Goal: Task Accomplishment & Management: Complete application form

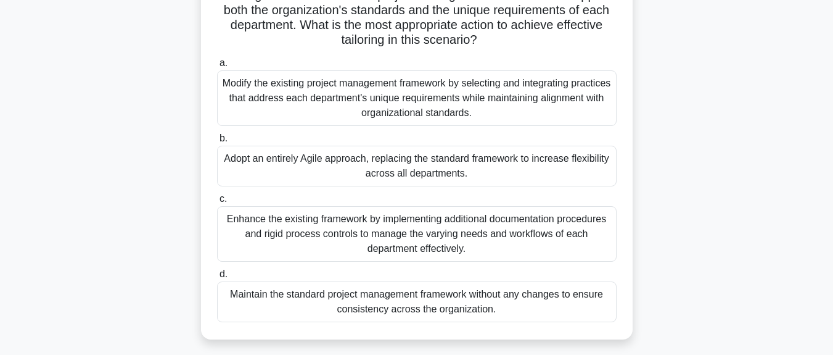
scroll to position [222, 0]
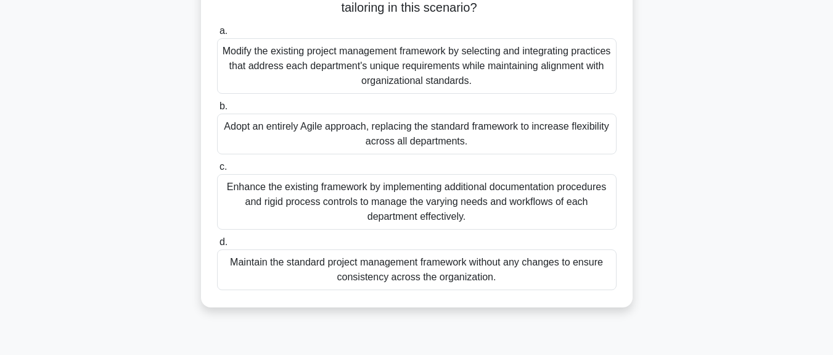
click at [369, 204] on div "Enhance the existing framework by implementing additional documentation procedu…" at bounding box center [417, 201] width 400 height 55
click at [217, 171] on input "c. Enhance the existing framework by implementing additional documentation proc…" at bounding box center [217, 167] width 0 height 8
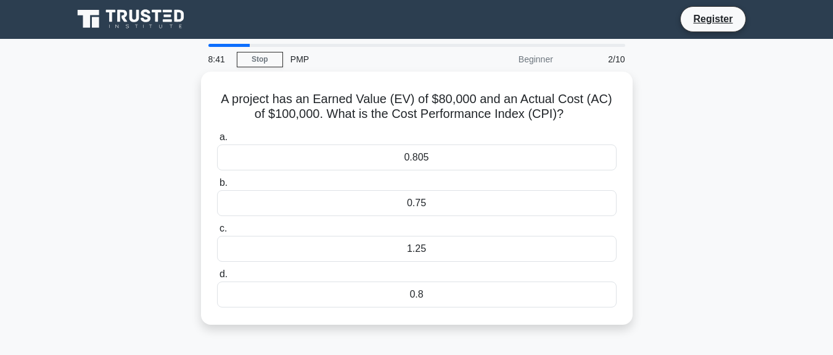
scroll to position [0, 0]
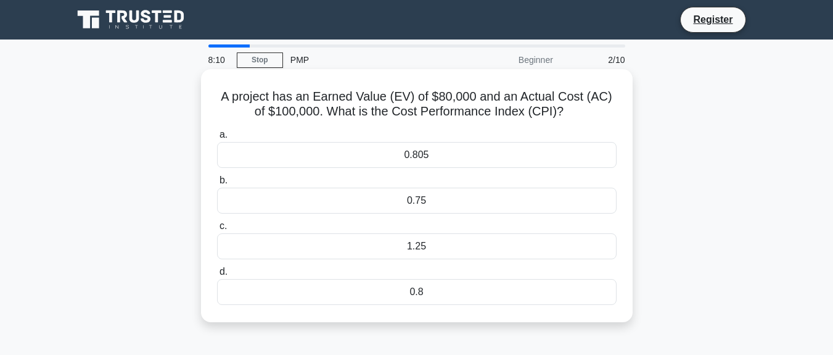
click at [420, 152] on div "0.805" at bounding box center [417, 155] width 400 height 26
click at [217, 139] on input "a. 0.805" at bounding box center [217, 135] width 0 height 8
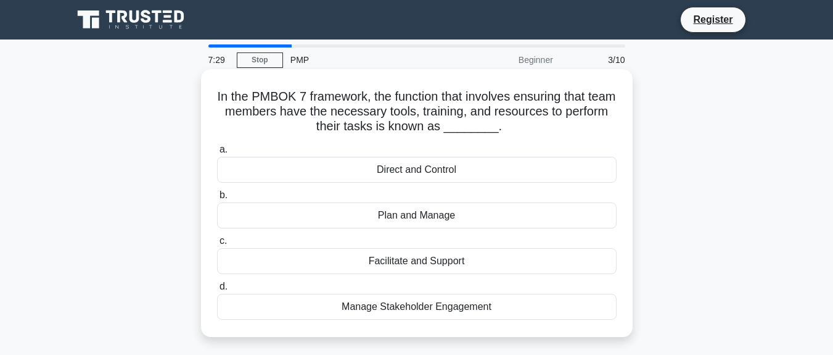
click at [413, 220] on div "Plan and Manage" at bounding box center [417, 215] width 400 height 26
click at [217, 199] on input "b. Plan and Manage" at bounding box center [217, 195] width 0 height 8
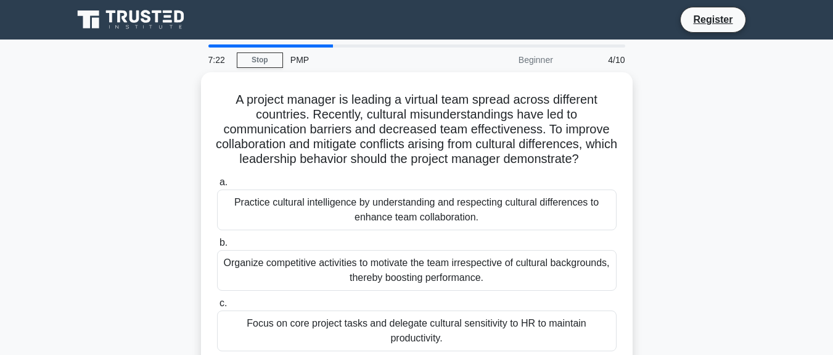
click at [536, 60] on div "Beginner" at bounding box center [507, 59] width 108 height 25
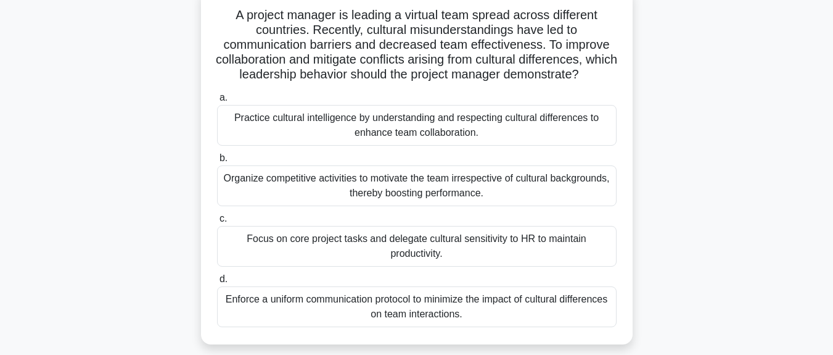
scroll to position [111, 0]
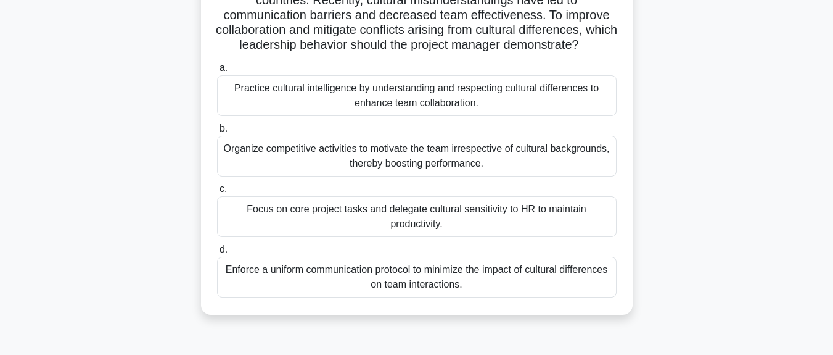
click at [307, 279] on div "Enforce a uniform communication protocol to minimize the impact of cultural dif…" at bounding box center [417, 277] width 400 height 41
click at [217, 253] on input "d. Enforce a uniform communication protocol to minimize the impact of cultural …" at bounding box center [217, 249] width 0 height 8
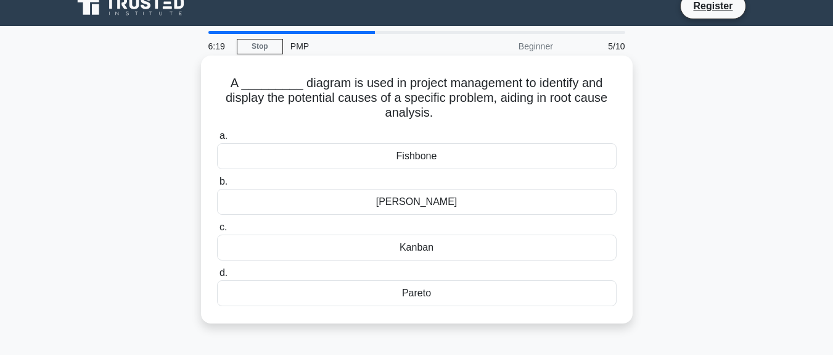
scroll to position [0, 0]
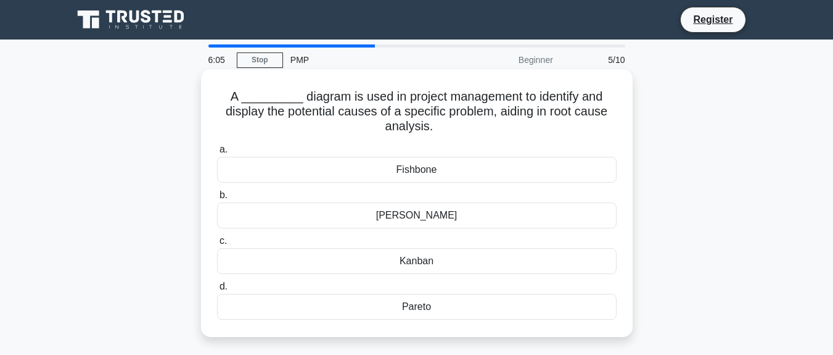
click at [430, 174] on div "Fishbone" at bounding box center [417, 170] width 400 height 26
click at [217, 154] on input "a. Fishbone" at bounding box center [217, 150] width 0 height 8
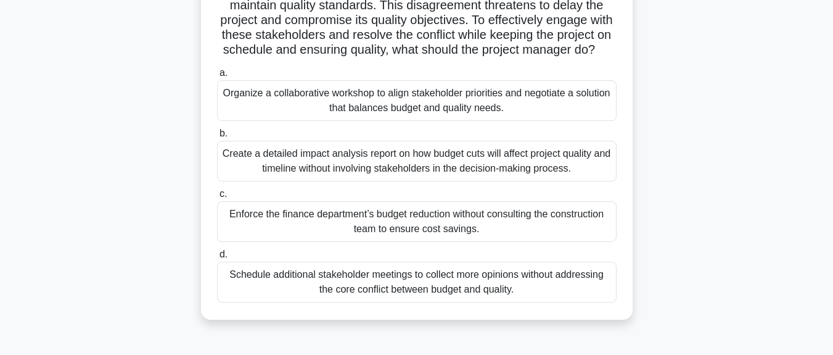
scroll to position [89, 0]
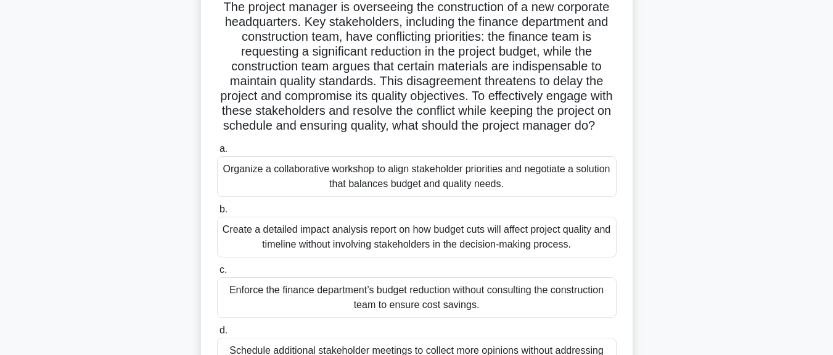
click at [341, 179] on div "Organize a collaborative workshop to align stakeholder priorities and negotiate…" at bounding box center [417, 176] width 400 height 41
click at [217, 153] on input "a. Organize a collaborative workshop to align stakeholder priorities and negoti…" at bounding box center [217, 149] width 0 height 8
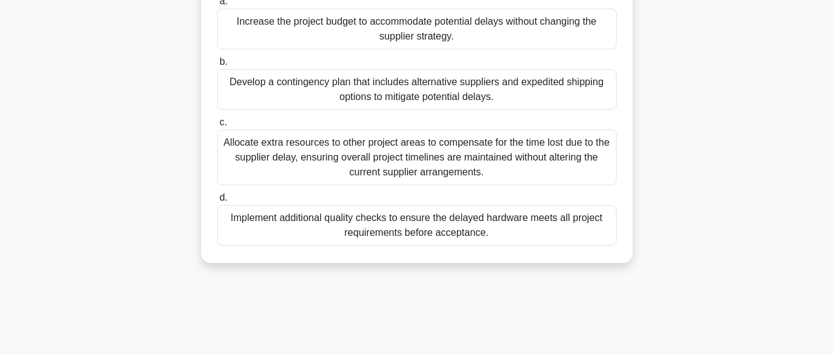
scroll to position [111, 0]
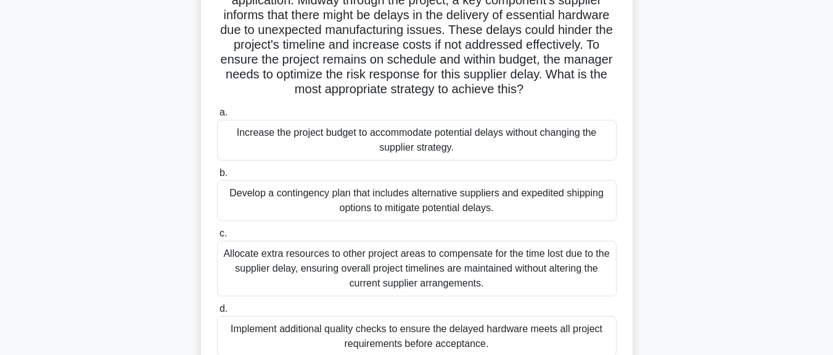
click at [393, 147] on div "Increase the project budget to accommodate potential delays without changing th…" at bounding box center [417, 140] width 400 height 41
click at [217, 117] on input "a. Increase the project budget to accommodate potential delays without changing…" at bounding box center [217, 113] width 0 height 8
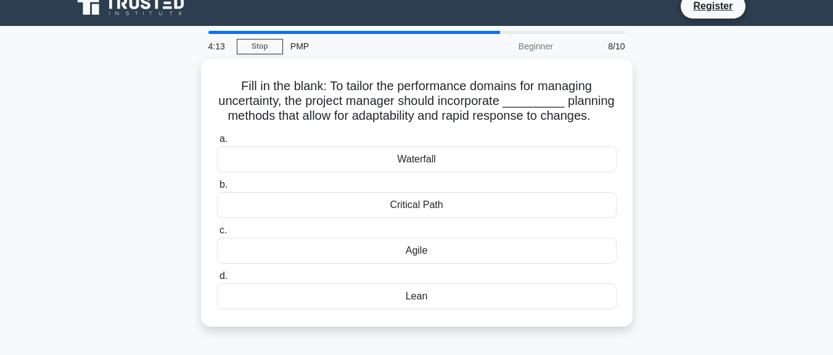
scroll to position [0, 0]
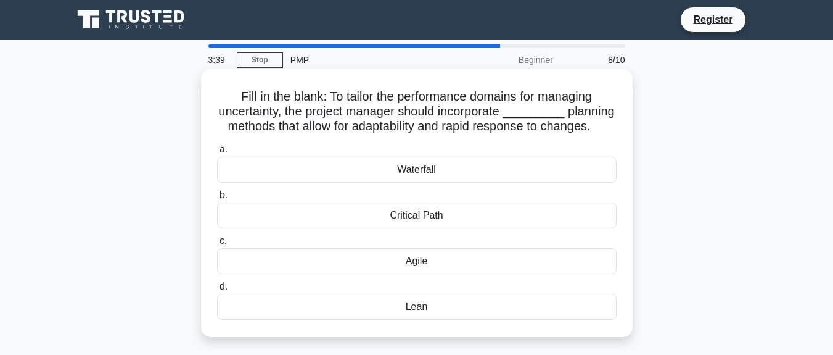
click at [420, 221] on div "Critical Path" at bounding box center [417, 215] width 400 height 26
click at [217, 199] on input "b. Critical Path" at bounding box center [217, 195] width 0 height 8
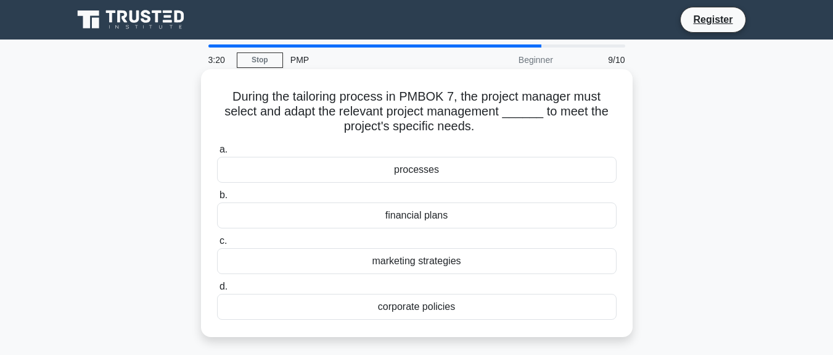
click at [432, 170] on div "processes" at bounding box center [417, 170] width 400 height 26
click at [217, 154] on input "a. processes" at bounding box center [217, 150] width 0 height 8
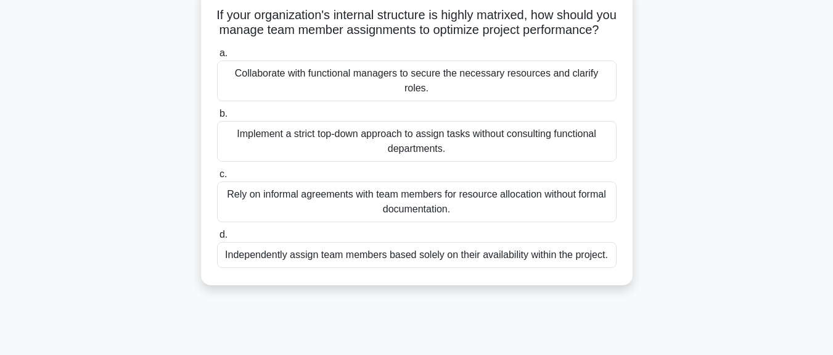
scroll to position [111, 0]
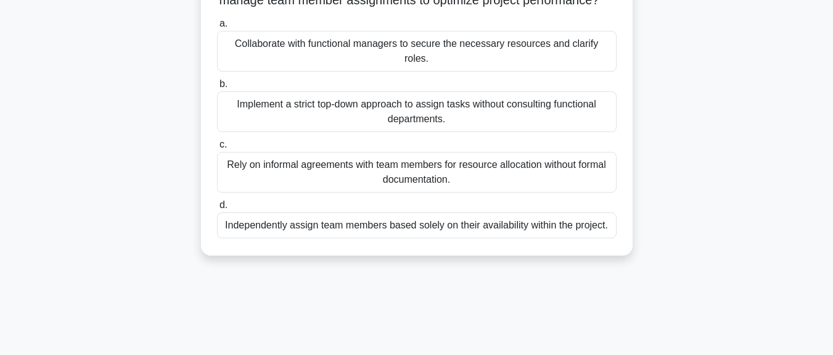
click at [348, 107] on div "Implement a strict top-down approach to assign tasks without consulting functio…" at bounding box center [417, 111] width 400 height 41
click at [217, 88] on input "b. Implement a strict top-down approach to assign tasks without consulting func…" at bounding box center [217, 84] width 0 height 8
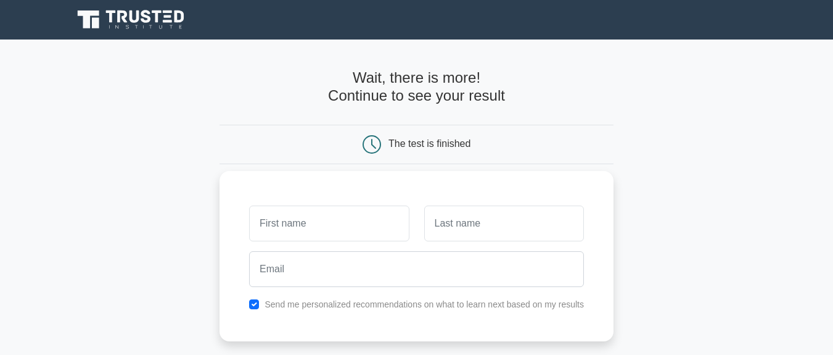
click at [316, 223] on input "text" at bounding box center [329, 223] width 160 height 36
type input "Nourhene"
click at [488, 226] on input "text" at bounding box center [504, 223] width 160 height 36
type input "Dhiflaoui"
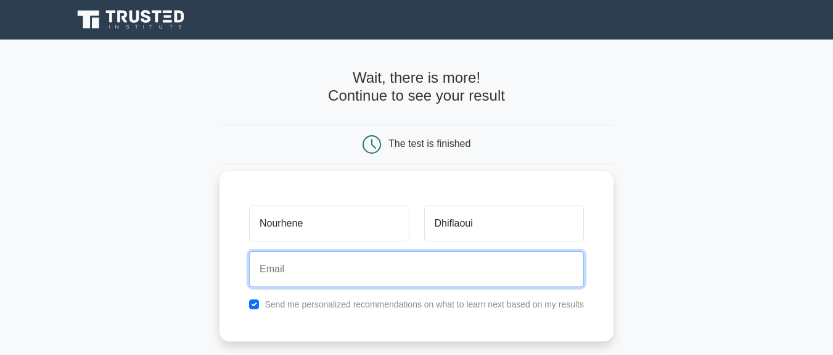
click at [409, 264] on input "email" at bounding box center [416, 269] width 335 height 36
type input "dhiflaouinourhene8@gmail.com"
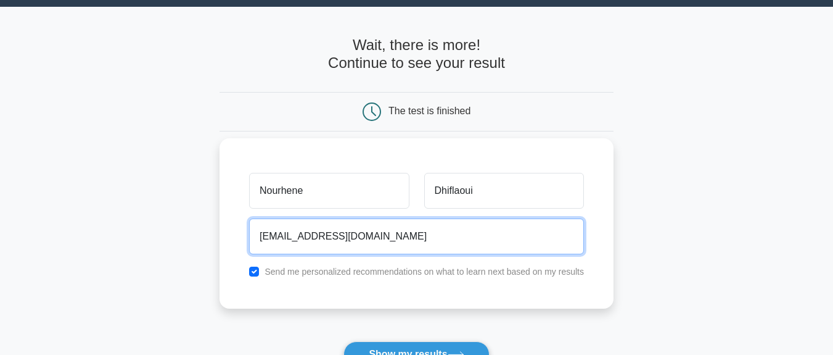
scroll to position [111, 0]
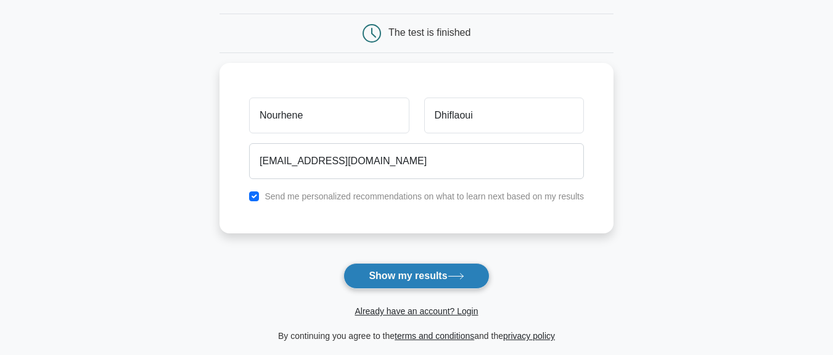
click at [414, 278] on button "Show my results" at bounding box center [416, 276] width 146 height 26
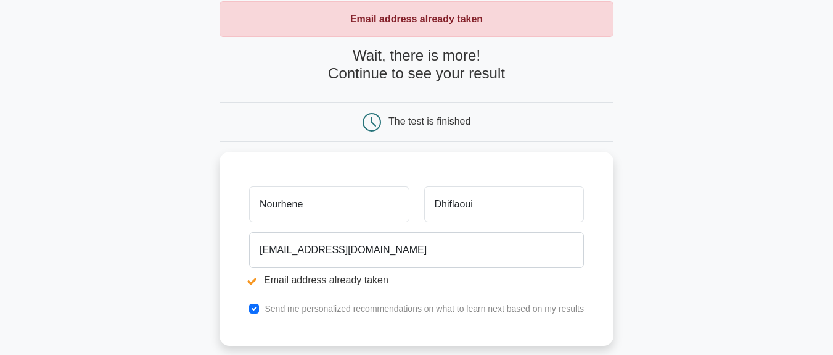
scroll to position [111, 0]
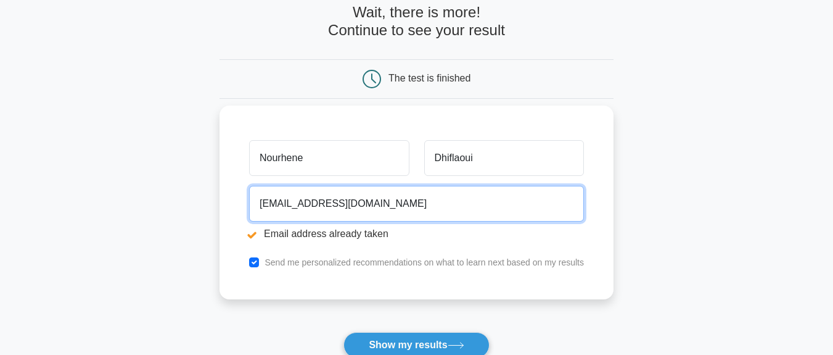
click at [404, 211] on input "dhiflaouinourhene8@gmail.com" at bounding box center [416, 204] width 335 height 36
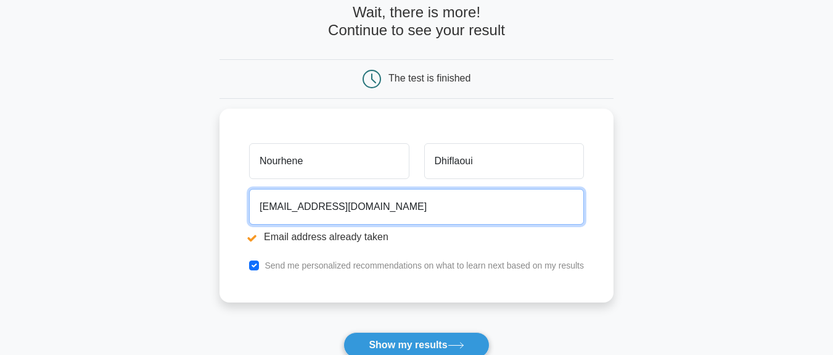
drag, startPoint x: 412, startPoint y: 205, endPoint x: 215, endPoint y: 187, distance: 198.1
click at [215, 187] on main "Email address already taken Wait, there is more! Continue to see your result Th…" at bounding box center [416, 184] width 833 height 513
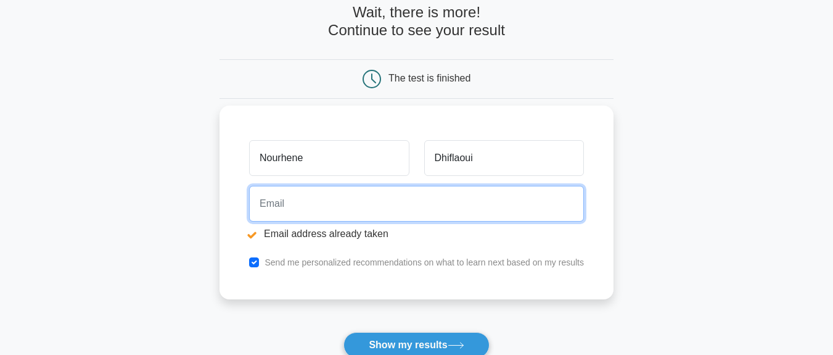
click at [326, 197] on input "email" at bounding box center [416, 204] width 335 height 36
type input "nourhene.dhiflaoui@leanios.com"
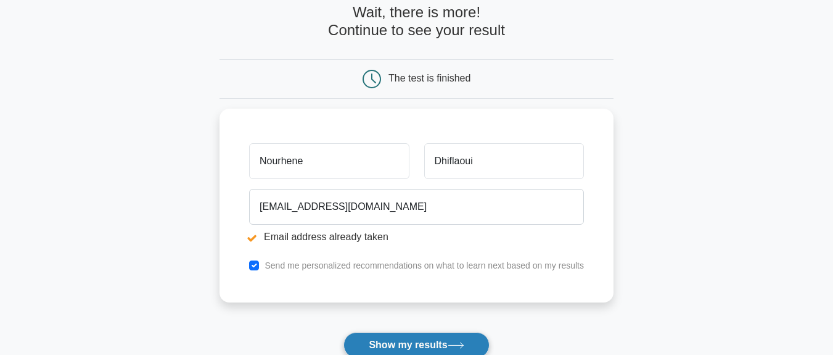
click at [419, 343] on button "Show my results" at bounding box center [416, 345] width 146 height 26
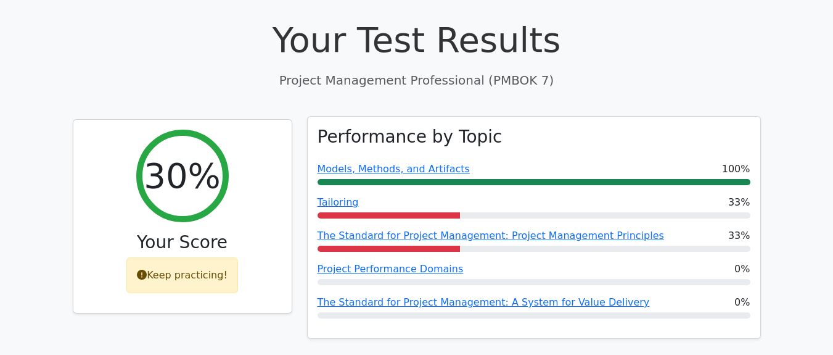
scroll to position [444, 0]
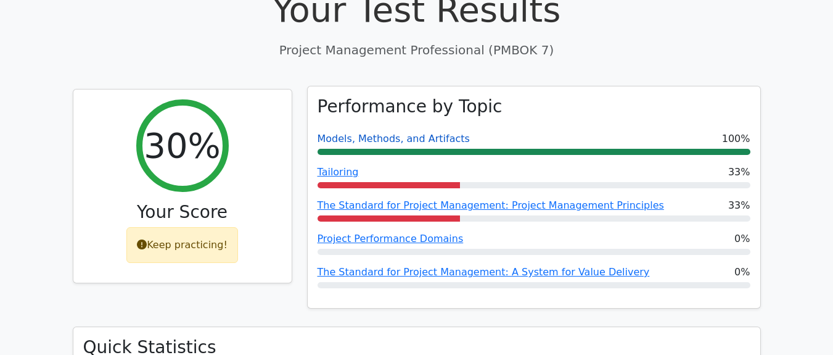
click at [364, 133] on link "Models, Methods, and Artifacts" at bounding box center [394, 139] width 152 height 12
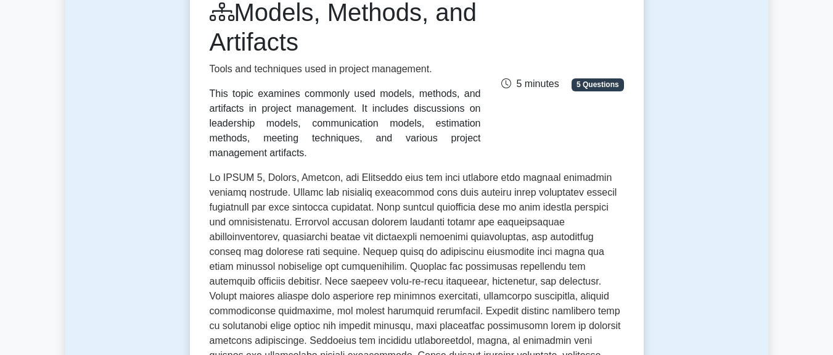
scroll to position [222, 0]
